Goal: Information Seeking & Learning: Find contact information

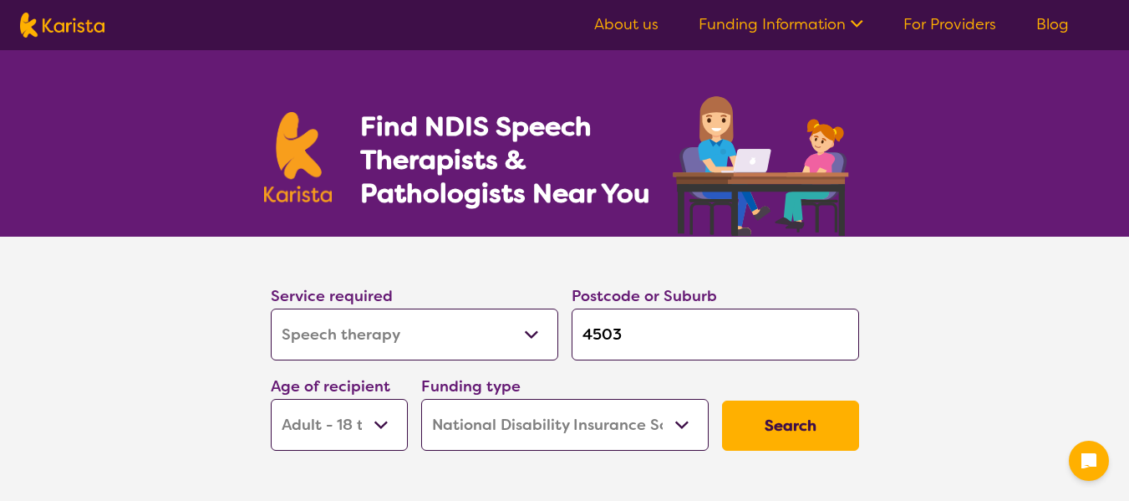
select select "Speech therapy"
select select "AD"
select select "NDIS"
select select "Speech therapy"
select select "AD"
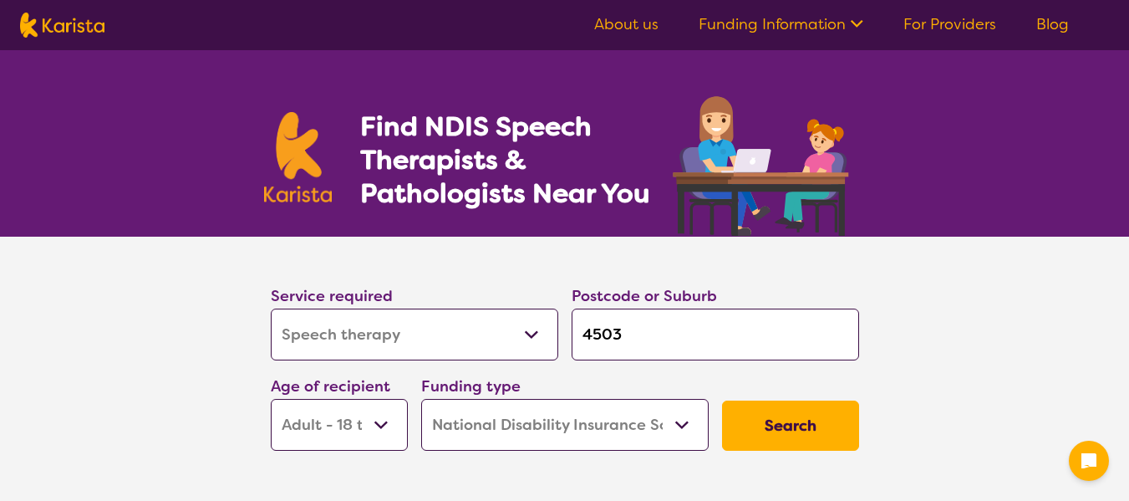
select select "NDIS"
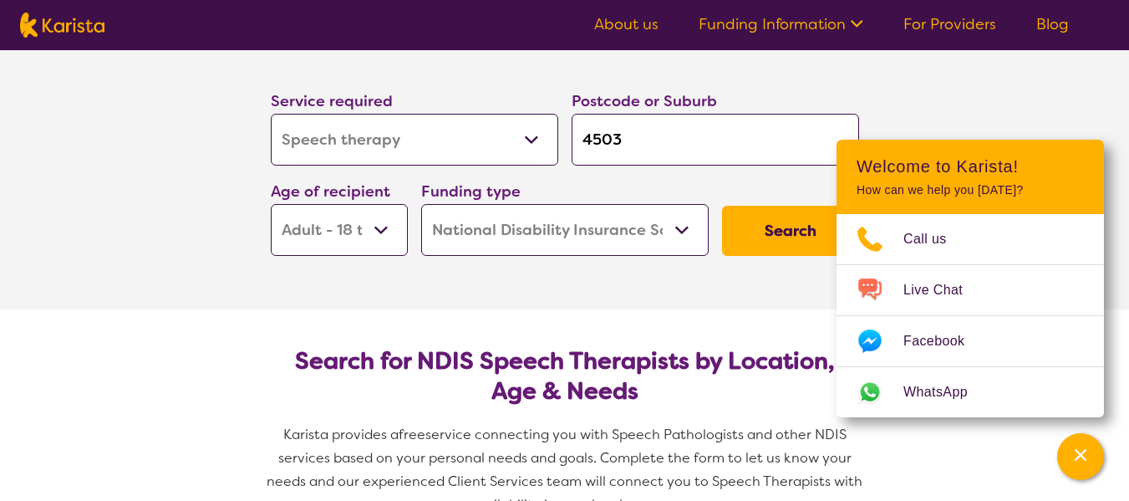
scroll to position [251, 0]
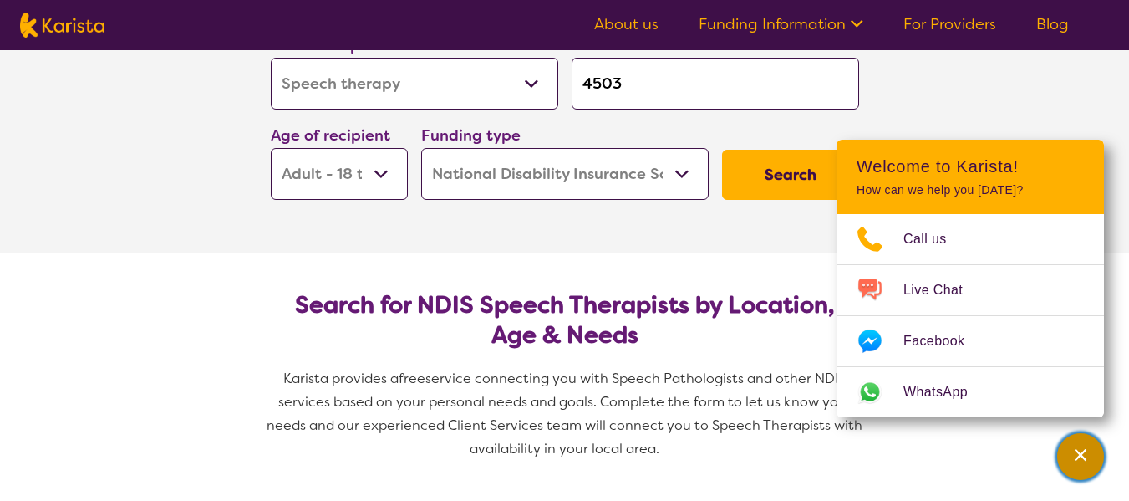
click at [1076, 455] on icon "Channel Menu" at bounding box center [1080, 454] width 17 height 17
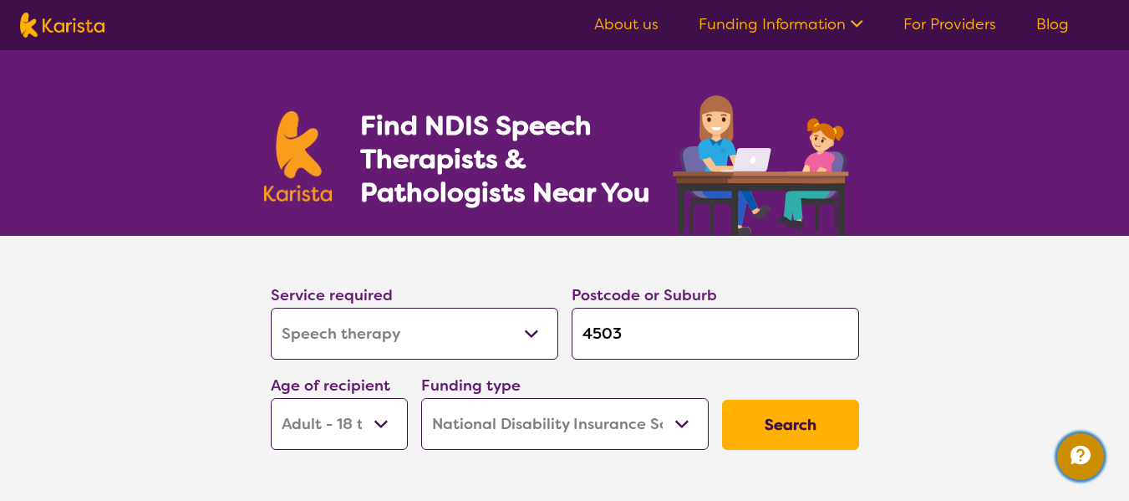
scroll to position [0, 0]
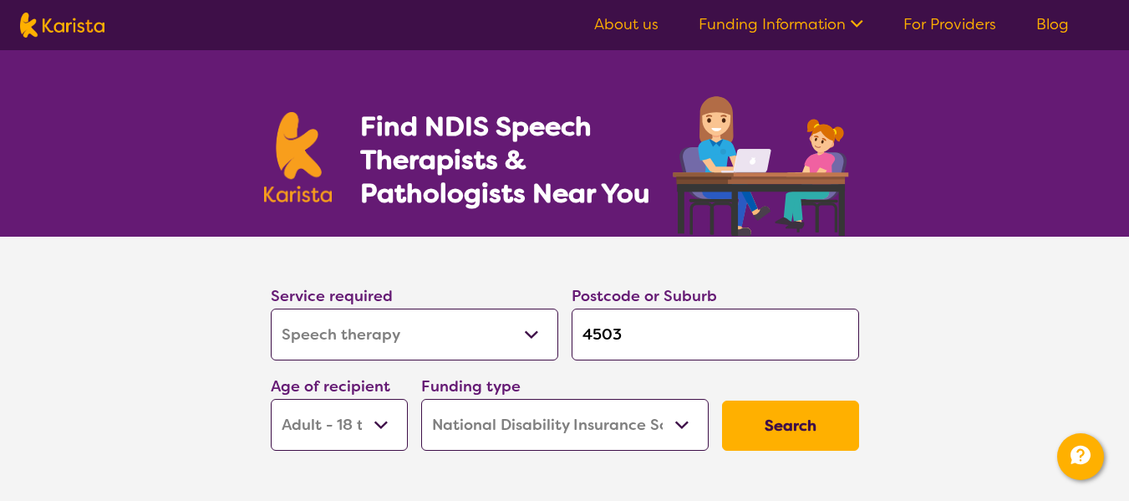
click at [804, 422] on button "Search" at bounding box center [790, 425] width 137 height 50
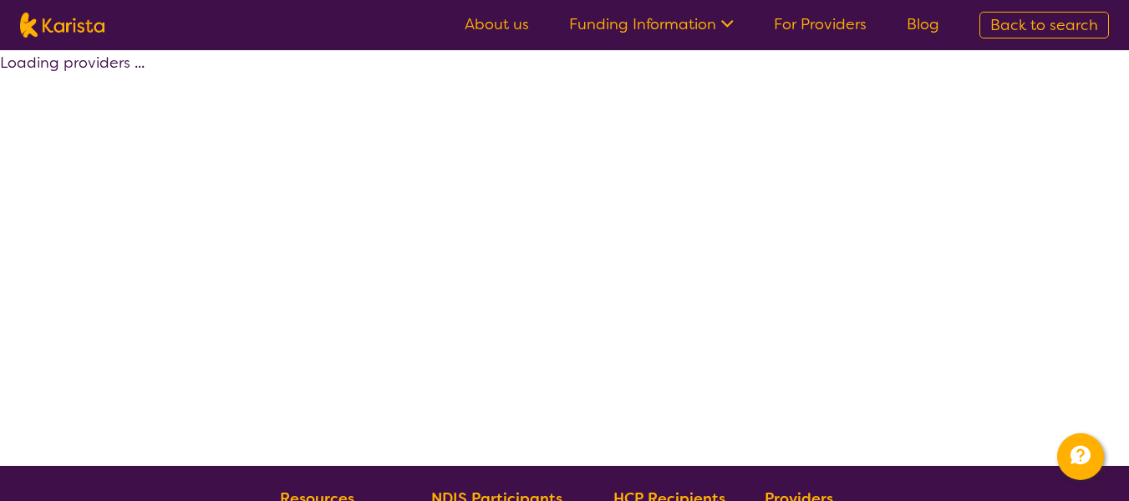
select select "by_score"
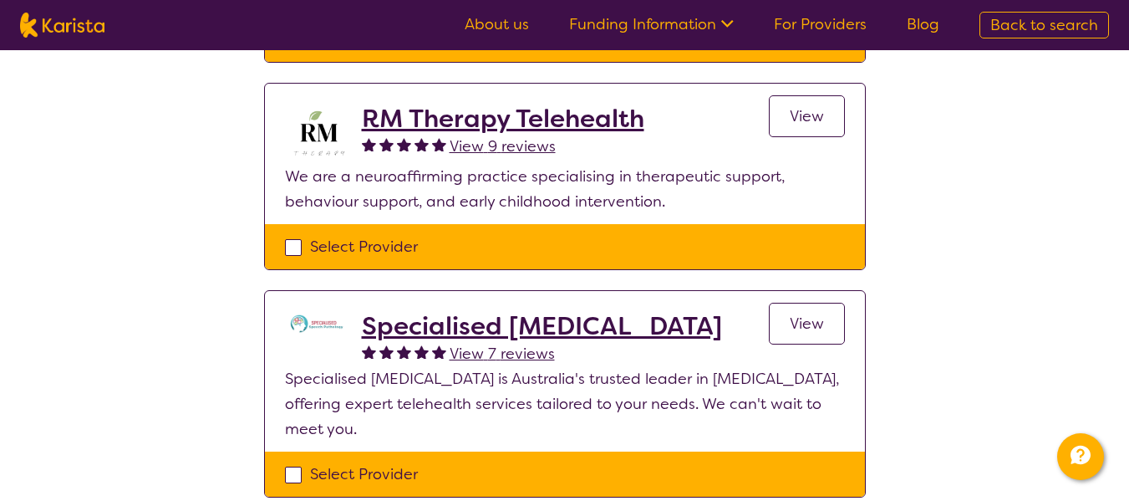
scroll to position [418, 0]
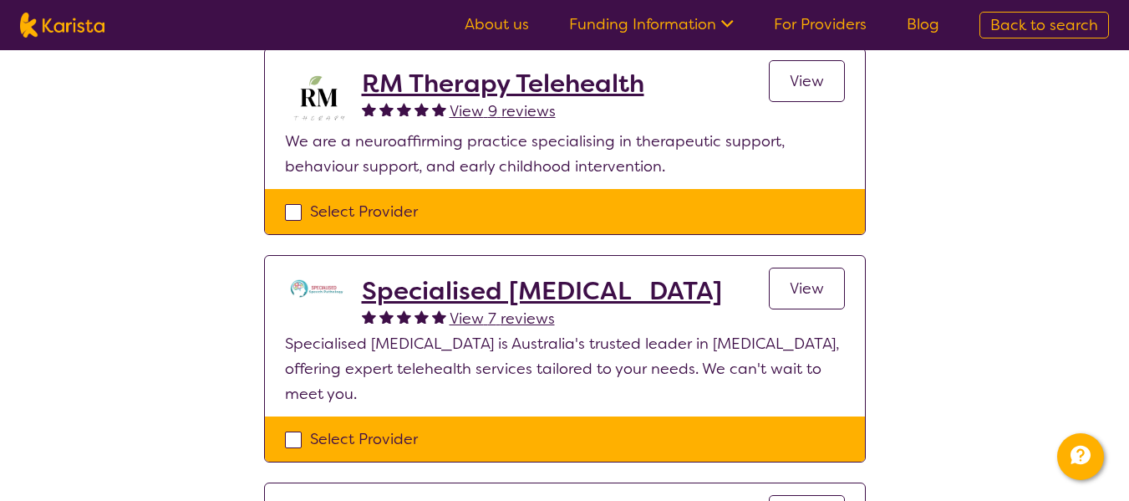
click at [638, 287] on h2 "Specialised [MEDICAL_DATA]" at bounding box center [542, 291] width 360 height 30
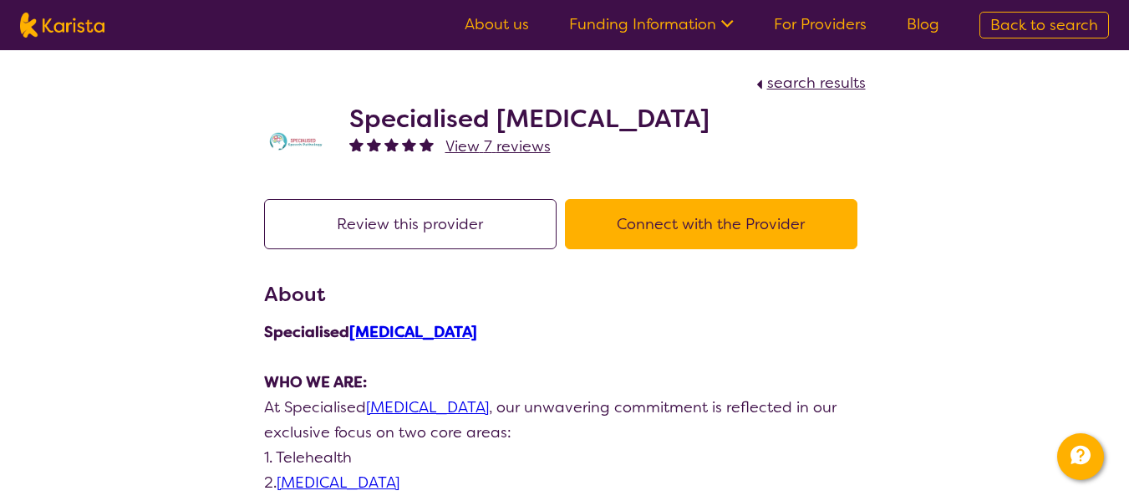
drag, startPoint x: 721, startPoint y: 120, endPoint x: 353, endPoint y: 123, distance: 368.5
click at [353, 123] on div "Specialised [MEDICAL_DATA] View 7 reviews" at bounding box center [565, 137] width 602 height 84
copy h2 "Specialised [MEDICAL_DATA]"
select select "by_score"
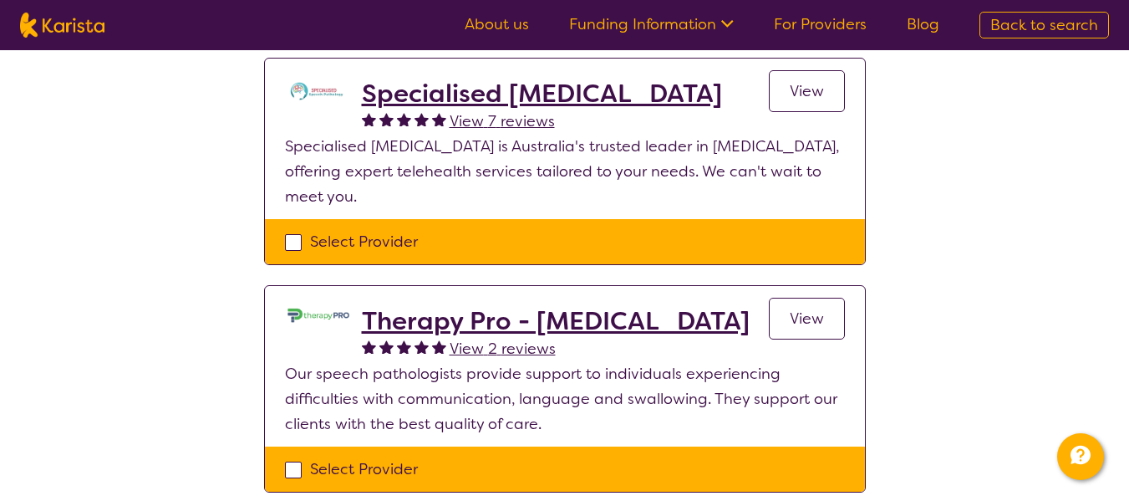
scroll to position [585, 0]
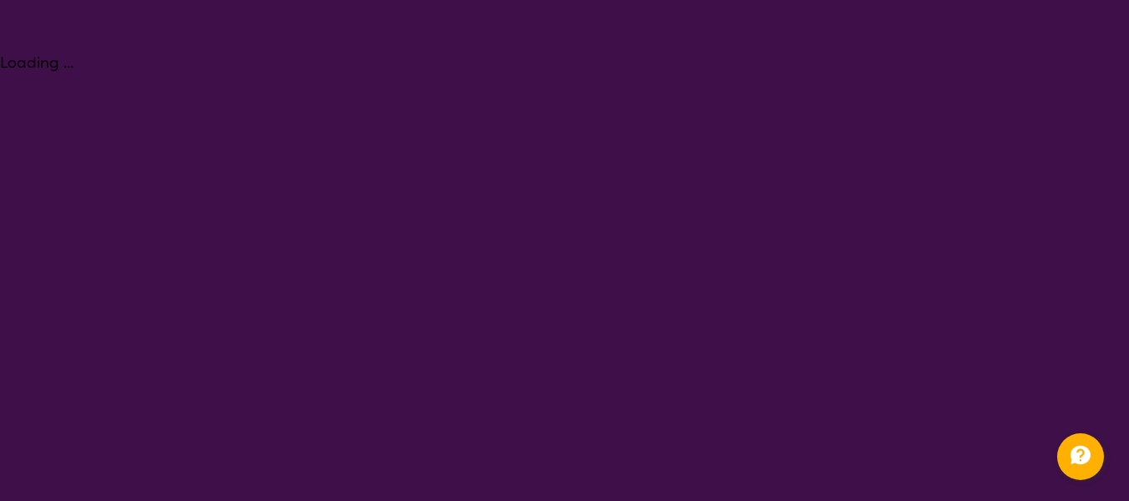
select select "Speech therapy"
select select "AD"
select select "NDIS"
select select "Speech therapy"
select select "AD"
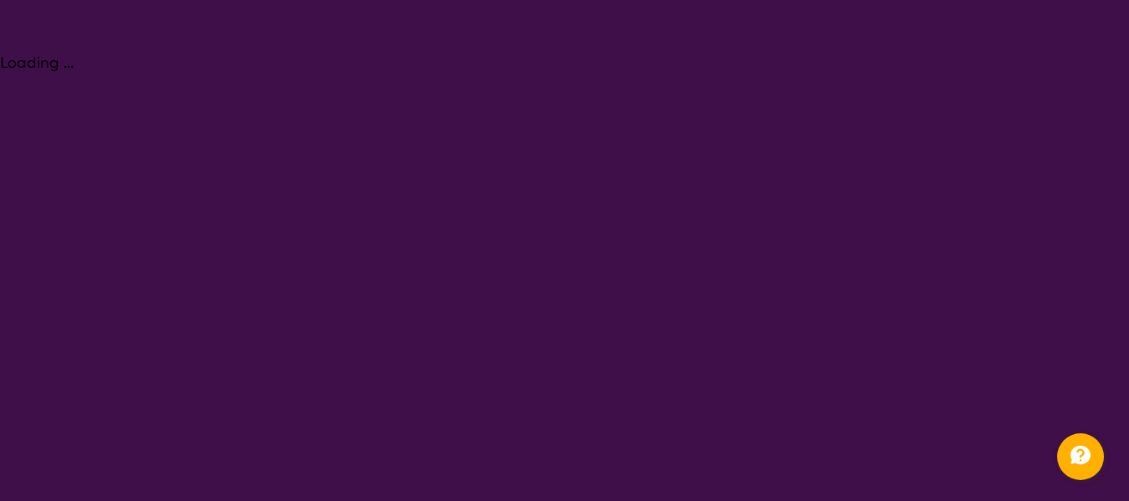
select select "NDIS"
